Goal: Navigation & Orientation: Understand site structure

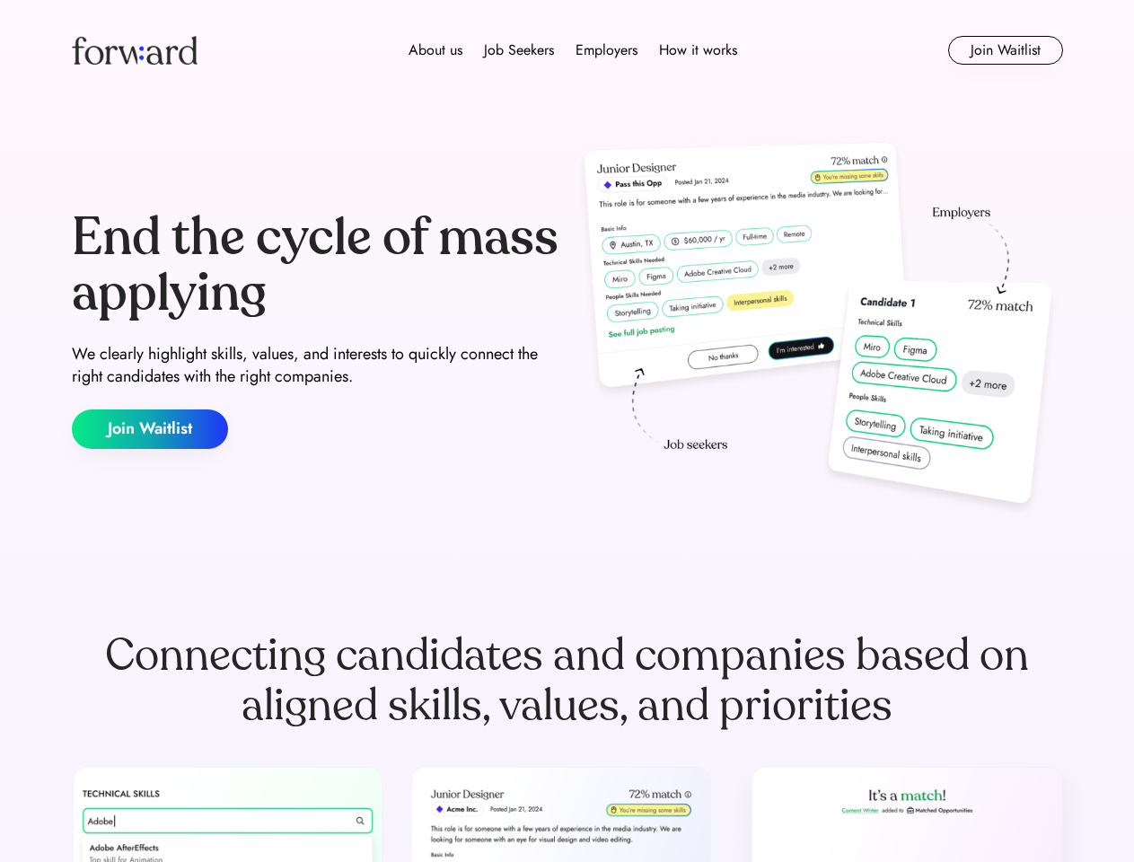
click at [567, 431] on div "End the cycle of mass applying We clearly highlight skills, values, and interes…" at bounding box center [568, 330] width 992 height 386
click at [568, 50] on div "About us Job Seekers Employers How it works" at bounding box center [573, 51] width 708 height 22
click at [135, 50] on img at bounding box center [135, 50] width 126 height 29
click at [573, 50] on div "About us Job Seekers Employers How it works" at bounding box center [573, 51] width 708 height 22
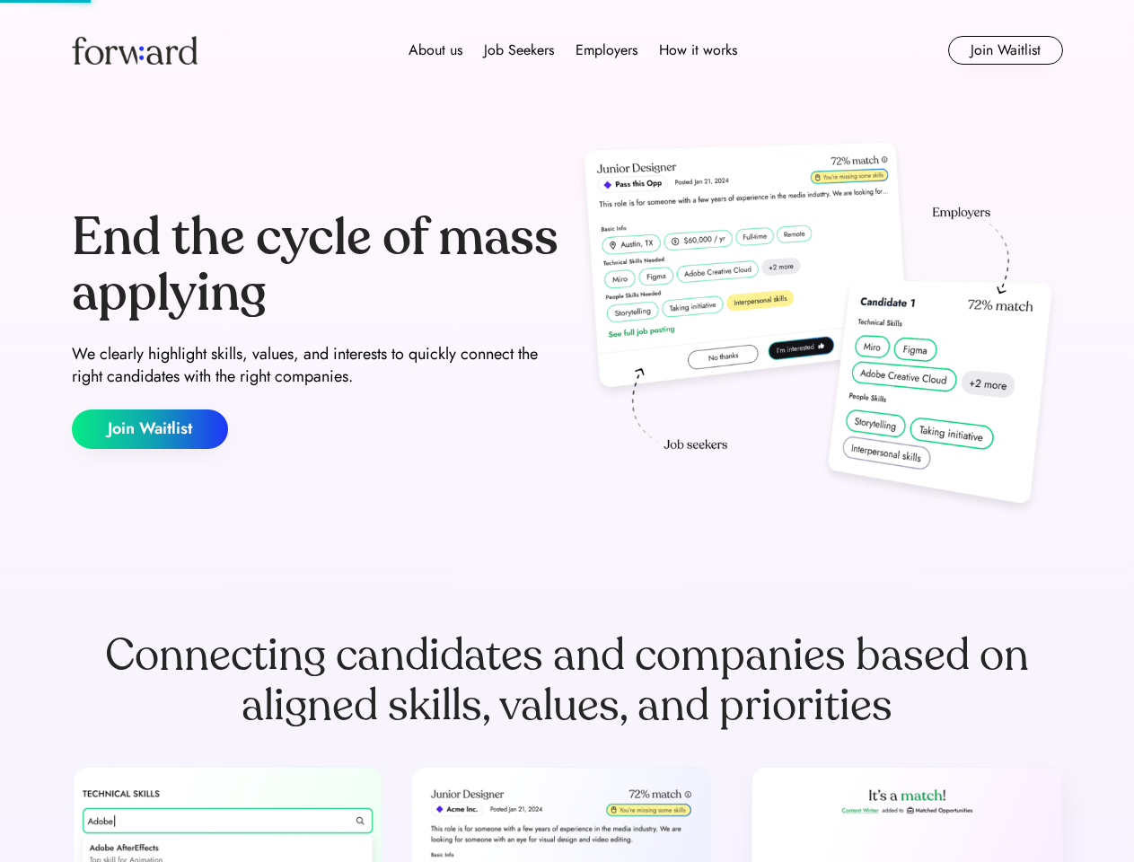
click at [436, 50] on div "About us" at bounding box center [436, 51] width 54 height 22
click at [519, 50] on div "Job Seekers" at bounding box center [519, 51] width 70 height 22
click at [606, 50] on div "Employers" at bounding box center [607, 51] width 62 height 22
click at [697, 50] on div "How it works" at bounding box center [698, 51] width 78 height 22
click at [1005, 50] on button "Join Waitlist" at bounding box center [1005, 50] width 115 height 29
